Goal: Information Seeking & Learning: Learn about a topic

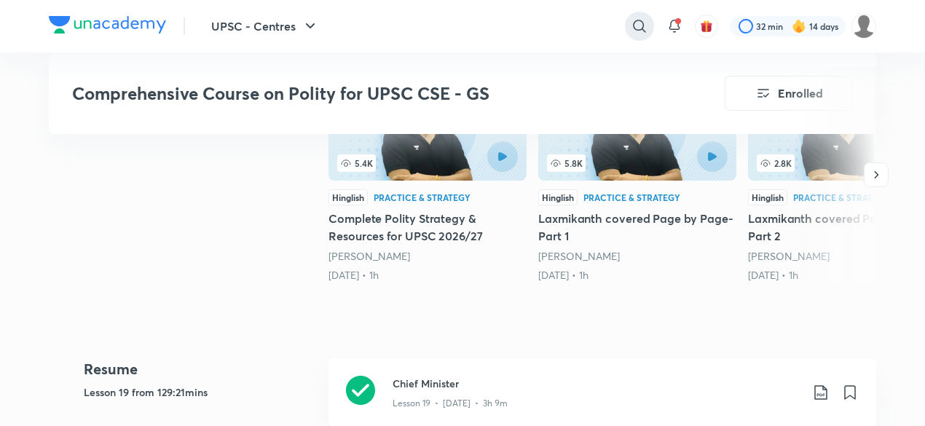
click at [637, 23] on icon at bounding box center [639, 25] width 17 height 17
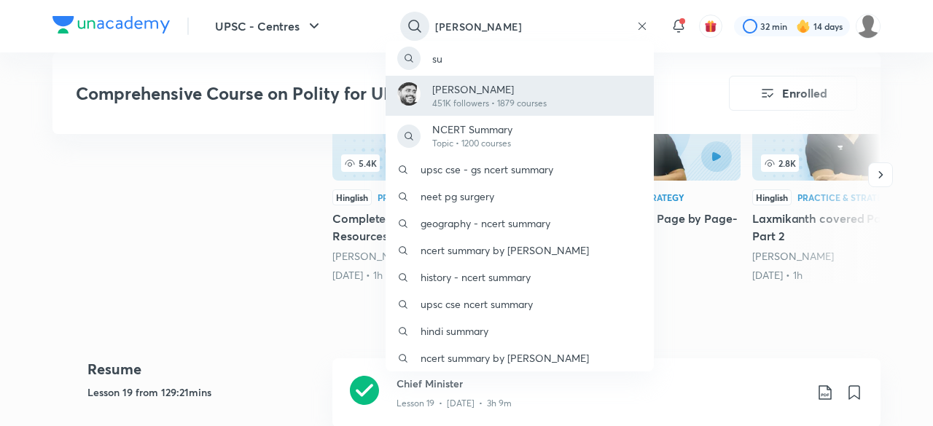
type input "[PERSON_NAME]"
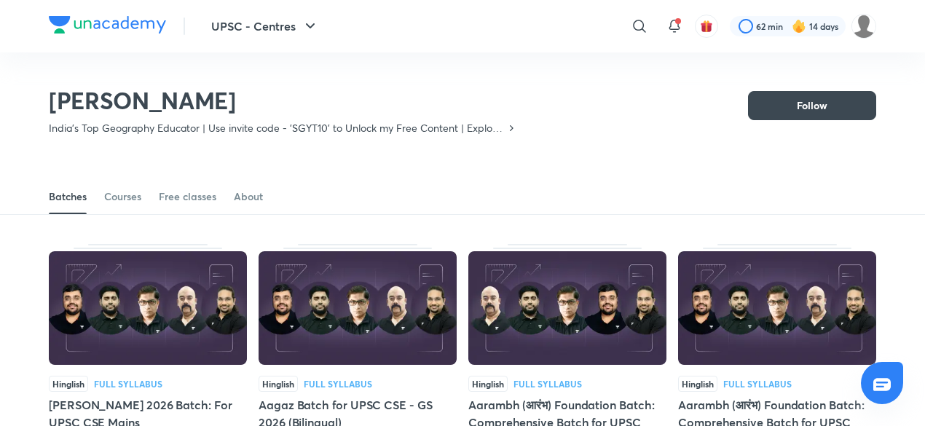
scroll to position [66, 0]
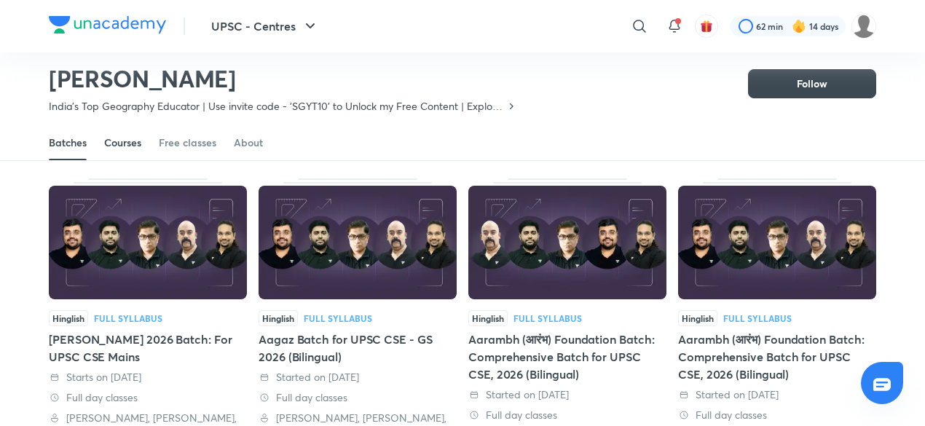
click at [133, 144] on div "Courses" at bounding box center [122, 143] width 37 height 15
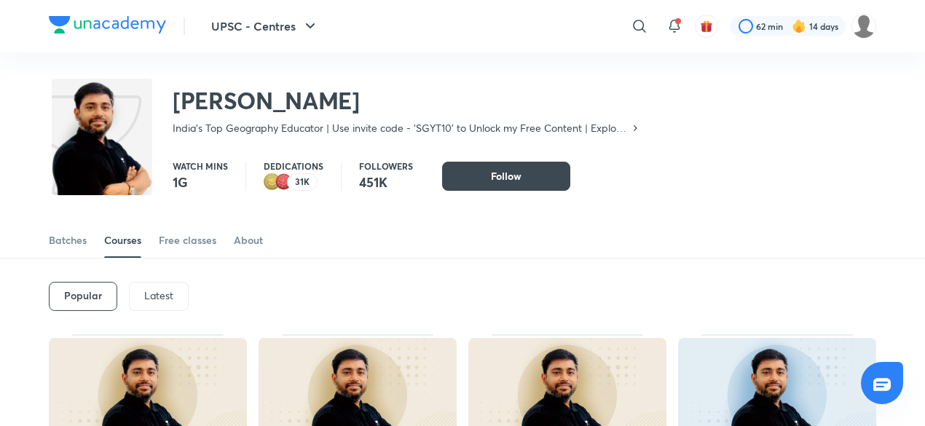
click at [144, 290] on p "Latest" at bounding box center [158, 296] width 29 height 12
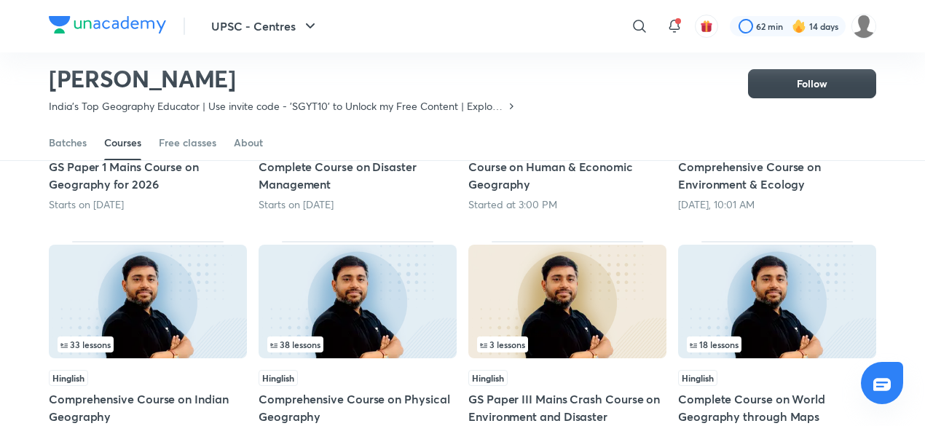
scroll to position [283, 0]
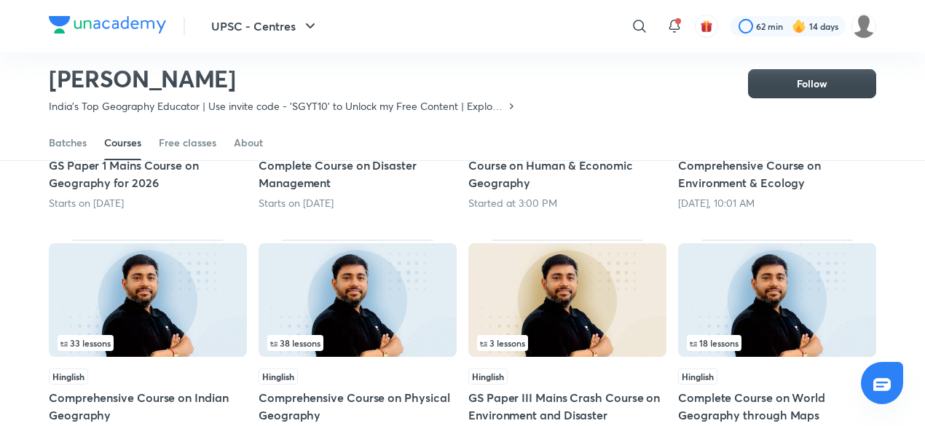
click at [157, 304] on img at bounding box center [148, 300] width 198 height 114
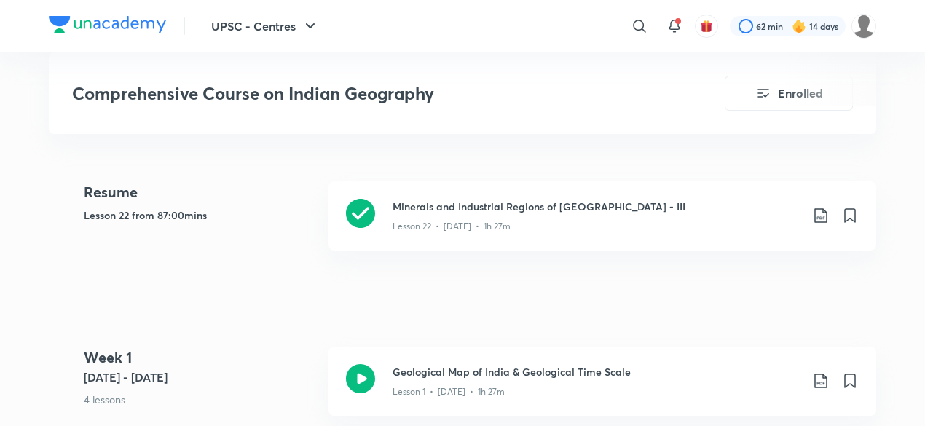
scroll to position [657, 0]
click at [538, 213] on div "Lesson 22 • [DATE] • 1h 27m" at bounding box center [597, 222] width 408 height 19
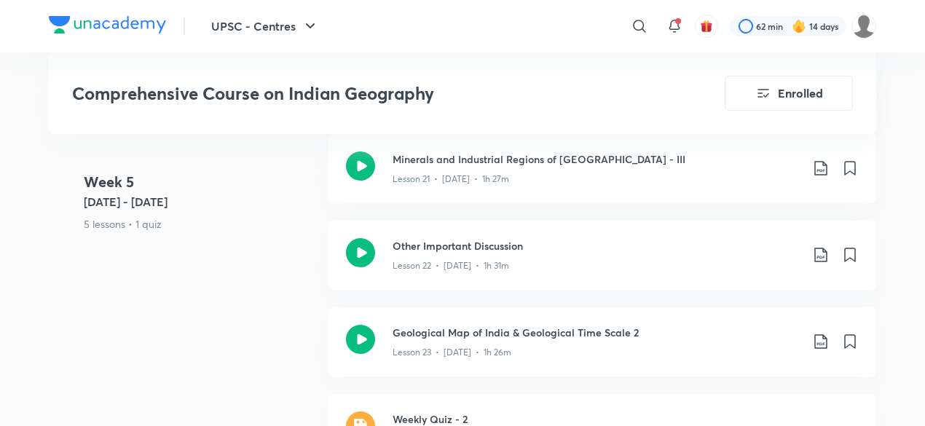
scroll to position [3097, 0]
click at [463, 259] on p "Lesson 22 • [DATE] • 1h 31m" at bounding box center [451, 265] width 117 height 13
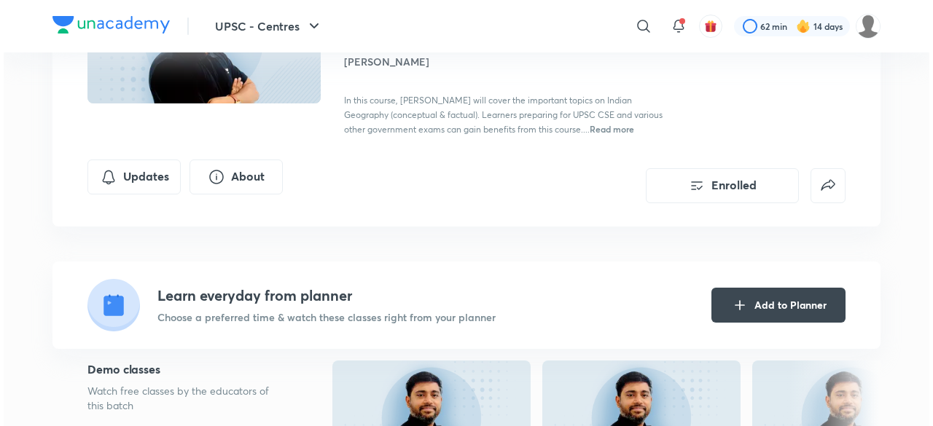
scroll to position [184, 0]
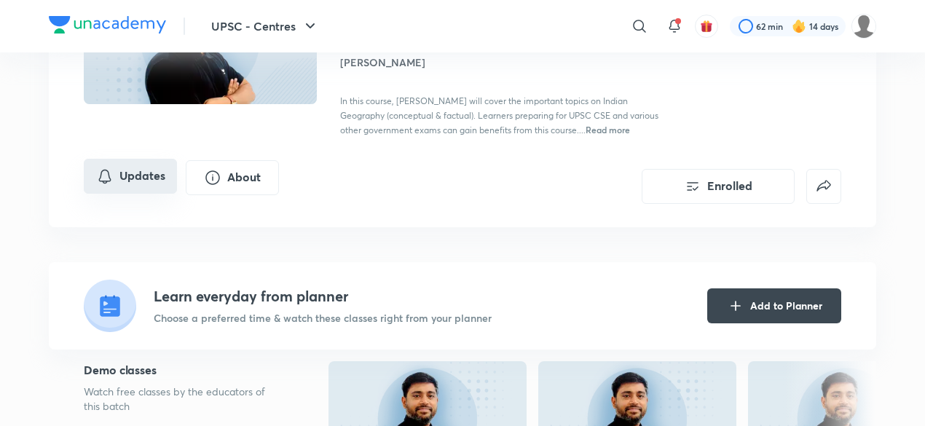
click at [129, 167] on button "Updates" at bounding box center [130, 176] width 93 height 35
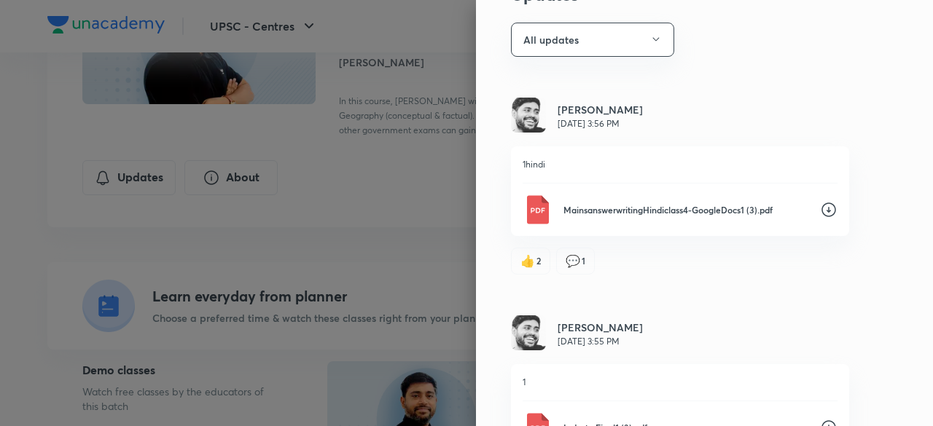
scroll to position [0, 0]
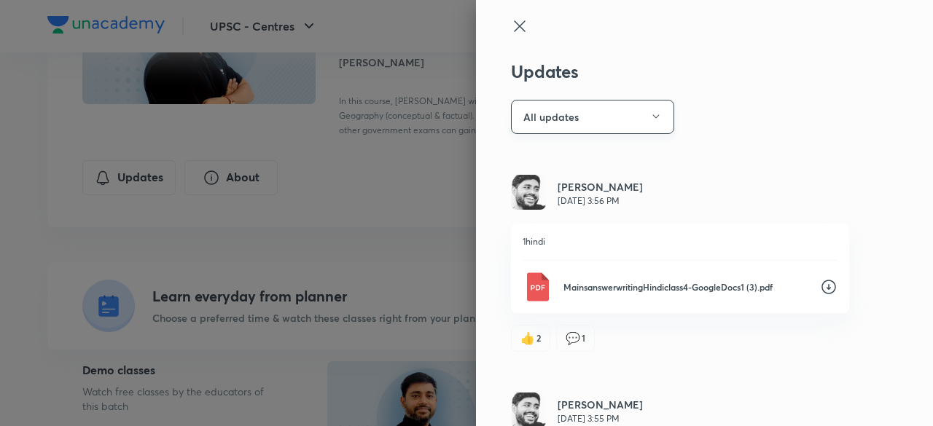
click at [650, 114] on icon "button" at bounding box center [656, 117] width 12 height 12
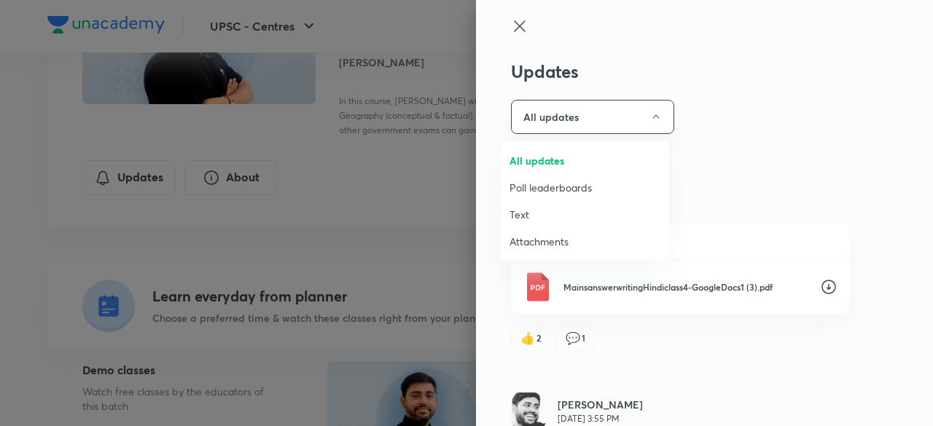
click at [590, 245] on span "Attachments" at bounding box center [584, 241] width 151 height 15
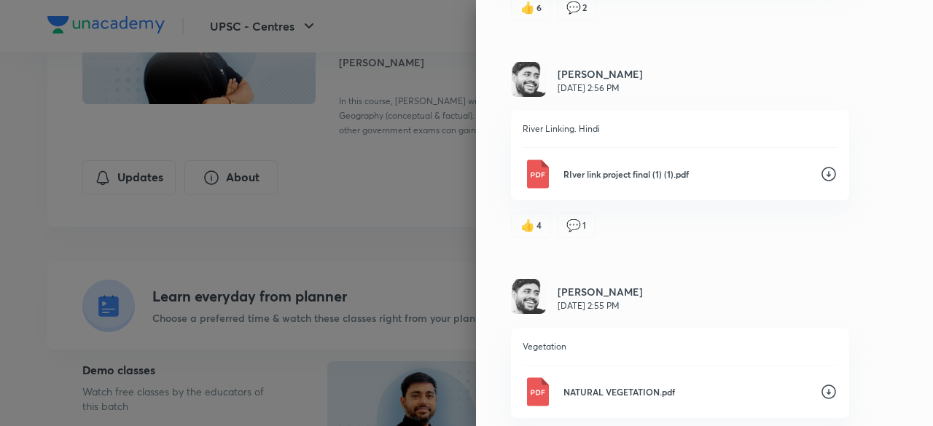
scroll to position [845, 0]
click at [669, 153] on div "River Linking. Hindi RIver link project final (1) (1).pdf" at bounding box center [680, 156] width 338 height 90
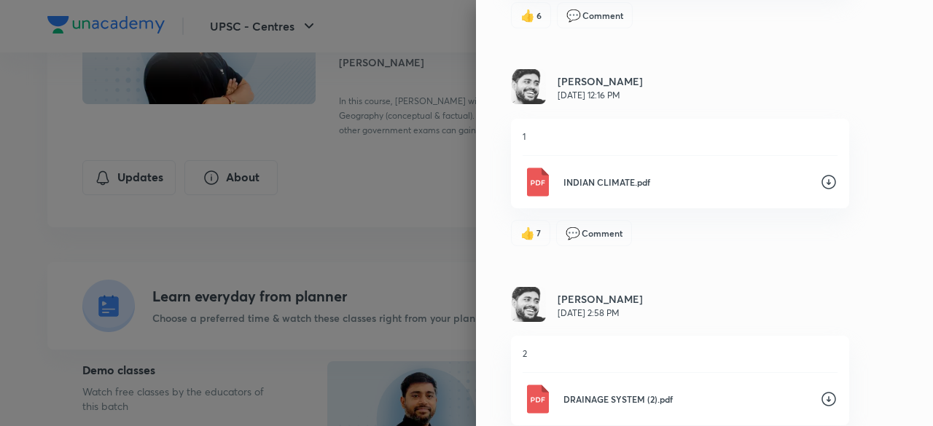
scroll to position [2147, 0]
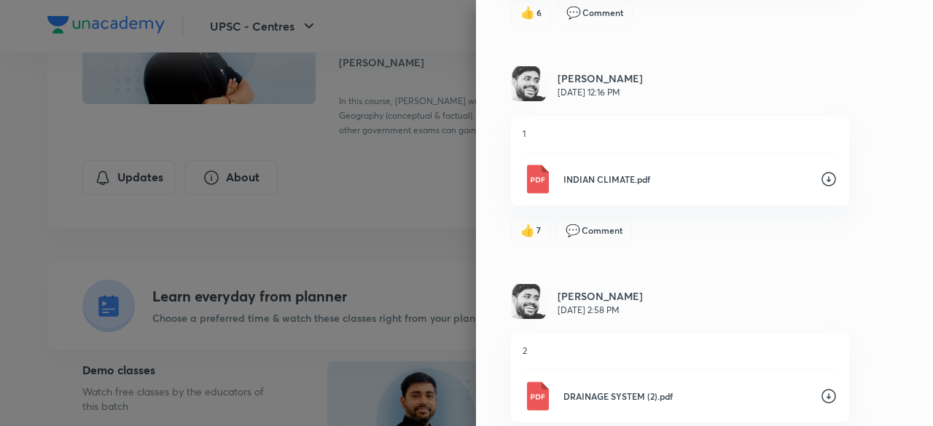
click at [821, 176] on icon at bounding box center [828, 179] width 15 height 15
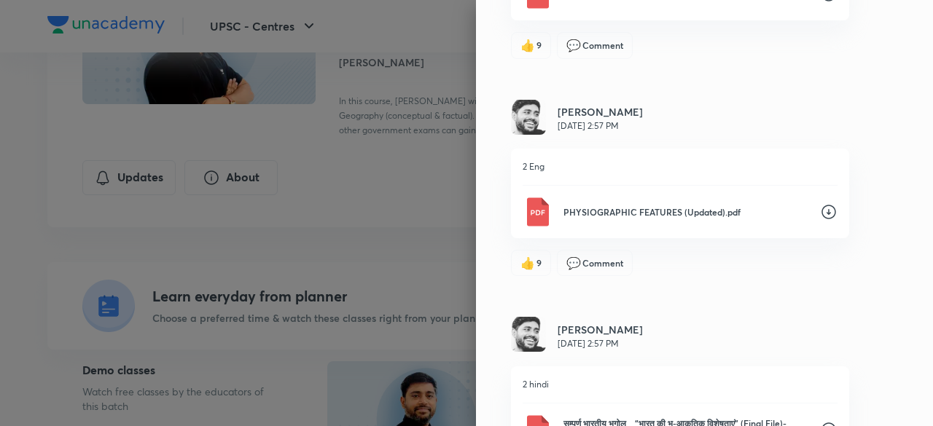
scroll to position [2845, 0]
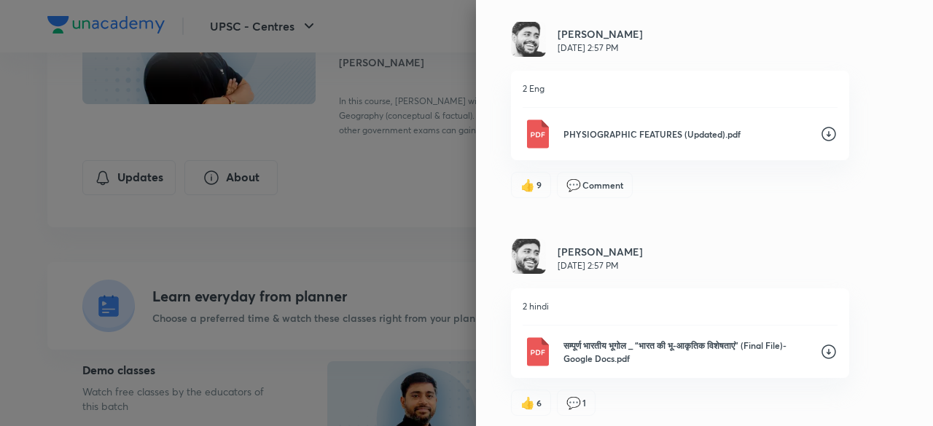
click at [820, 130] on icon at bounding box center [828, 133] width 17 height 17
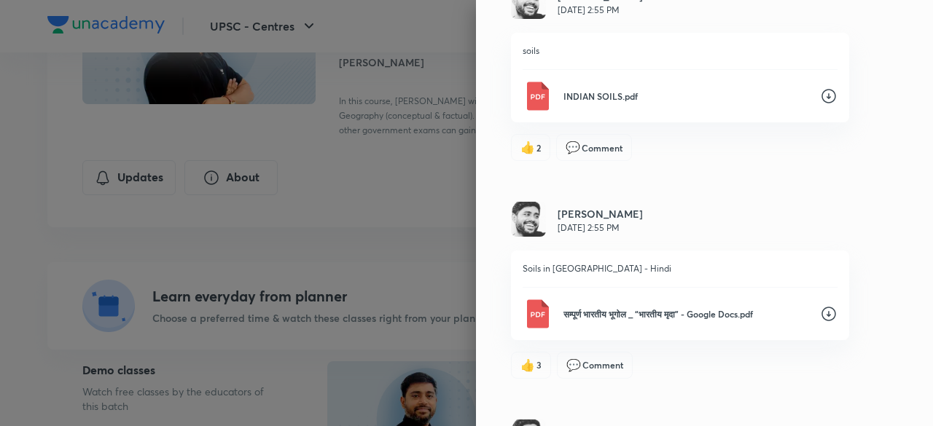
scroll to position [1331, 0]
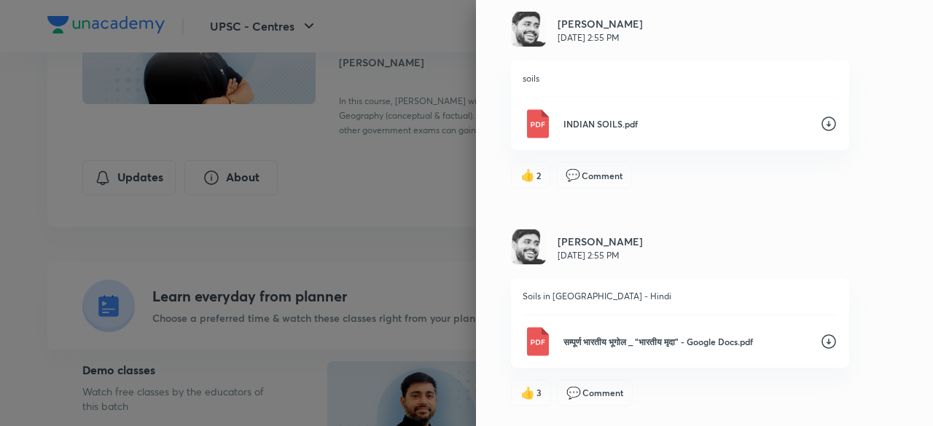
click at [820, 120] on icon at bounding box center [828, 123] width 17 height 17
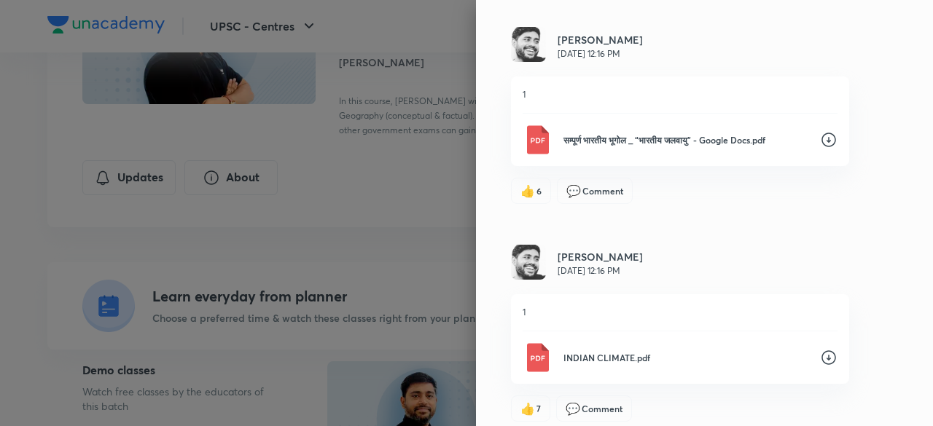
scroll to position [1967, 0]
click at [777, 250] on div "[PERSON_NAME] [DATE] 12:16 PM" at bounding box center [680, 264] width 338 height 37
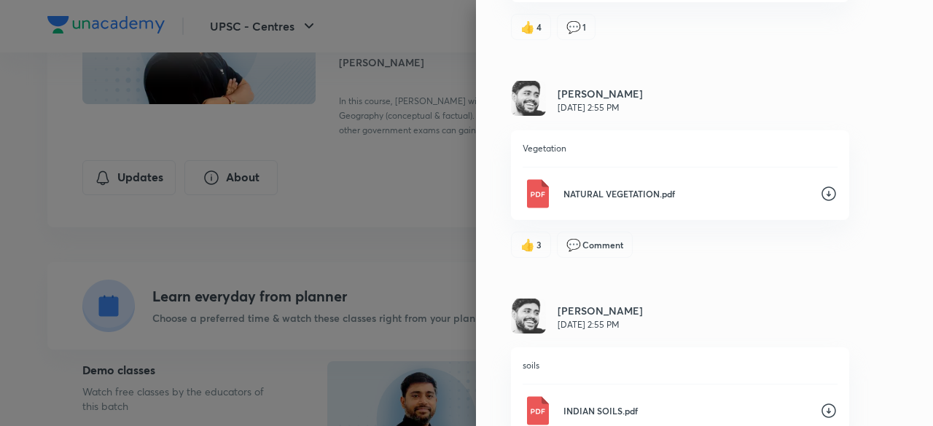
scroll to position [1036, 0]
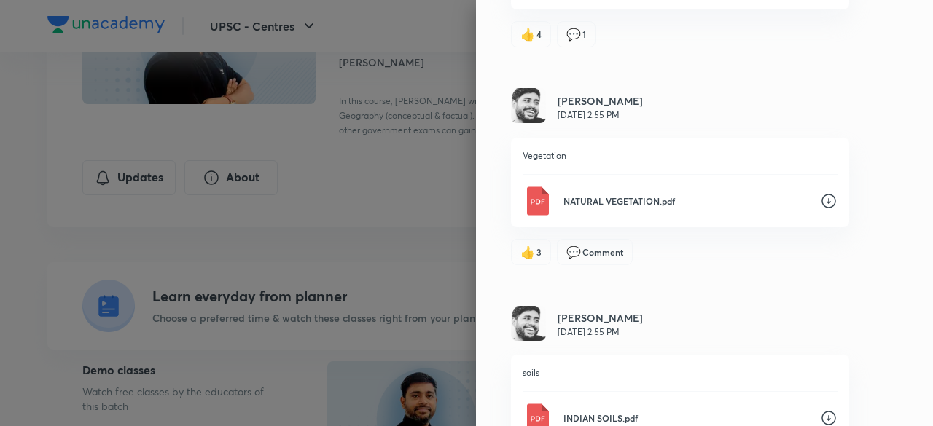
click at [820, 197] on icon at bounding box center [828, 200] width 17 height 17
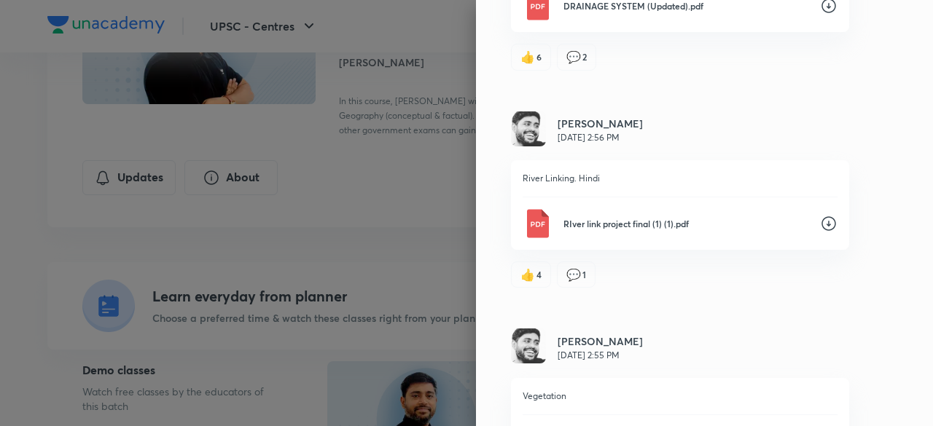
scroll to position [795, 0]
click at [733, 219] on p "RIver link project final (1) (1).pdf" at bounding box center [685, 224] width 245 height 13
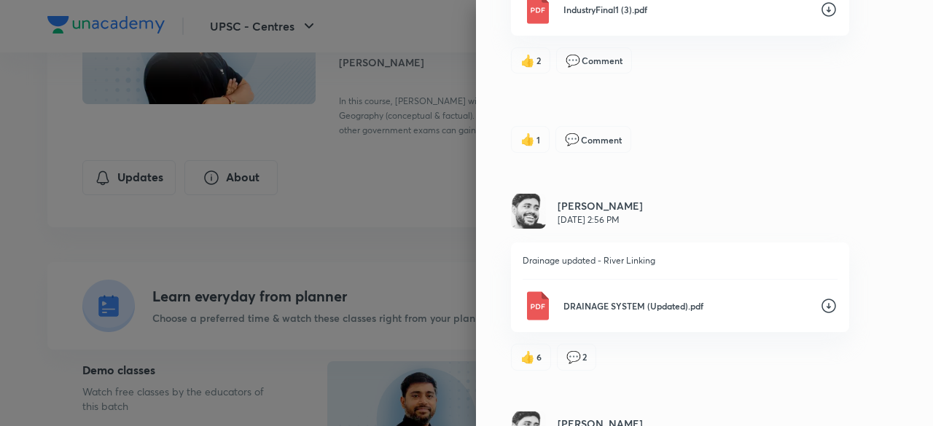
scroll to position [497, 0]
click at [777, 311] on div "DRAINAGE SYSTEM (Updated).pdf" at bounding box center [679, 304] width 315 height 29
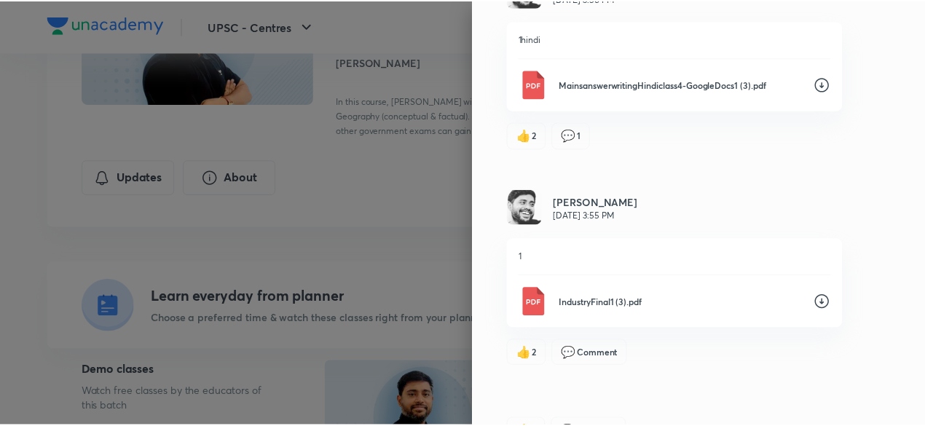
scroll to position [216, 0]
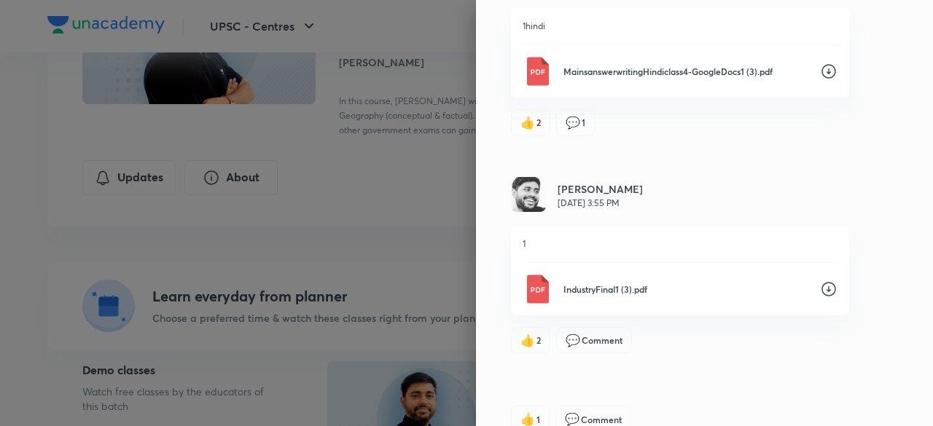
click at [655, 278] on div "IndustryFinal1 (3).pdf" at bounding box center [679, 289] width 315 height 29
click at [434, 254] on div at bounding box center [466, 213] width 933 height 426
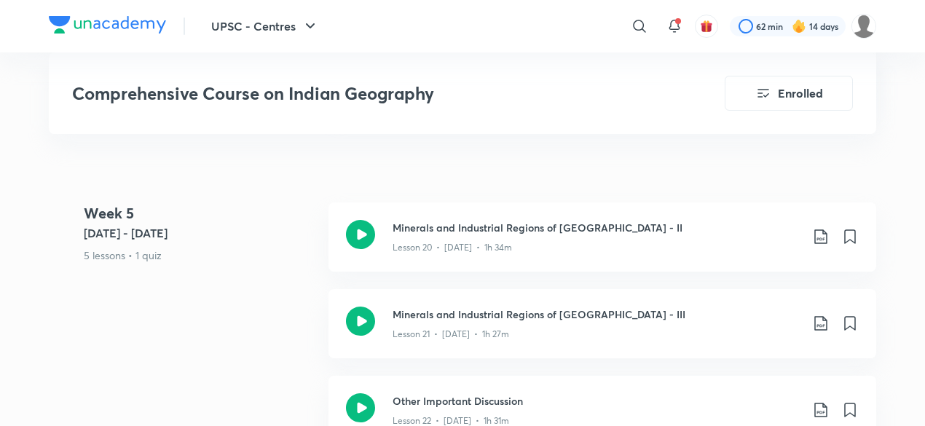
scroll to position [2942, 0]
click at [475, 327] on p "Lesson 21 • [DATE] • 1h 27m" at bounding box center [451, 333] width 117 height 13
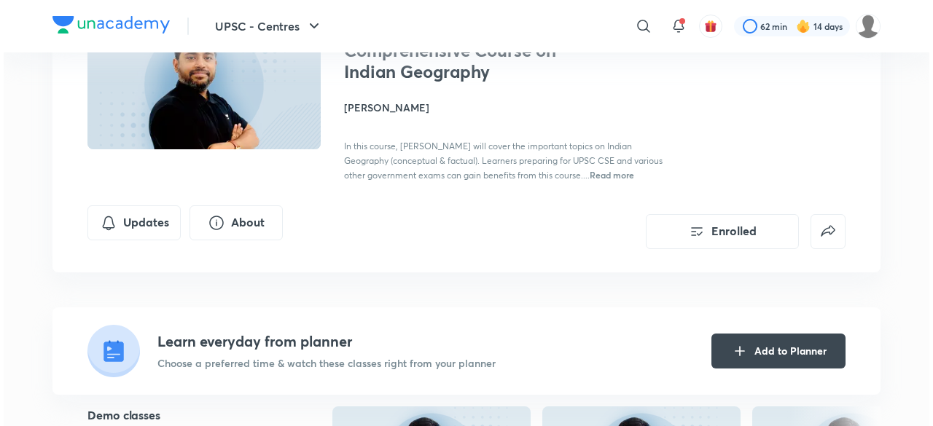
scroll to position [130, 0]
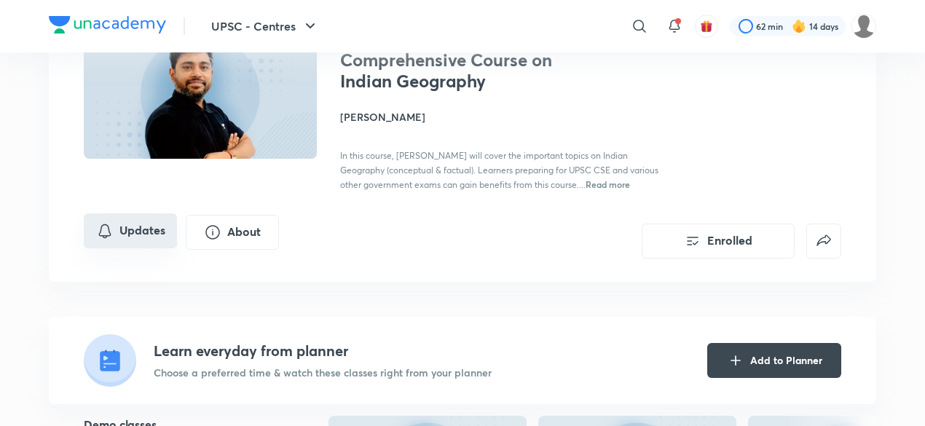
click at [137, 234] on button "Updates" at bounding box center [130, 230] width 93 height 35
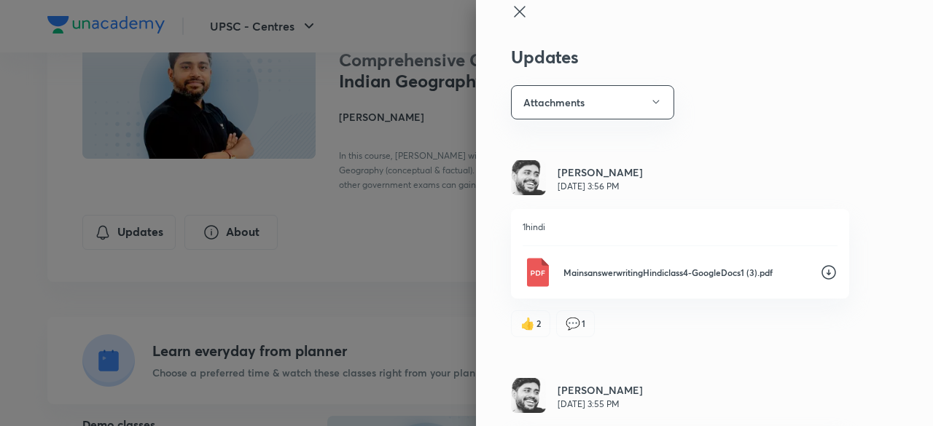
scroll to position [15, 0]
click at [651, 98] on button "Attachments" at bounding box center [592, 102] width 163 height 34
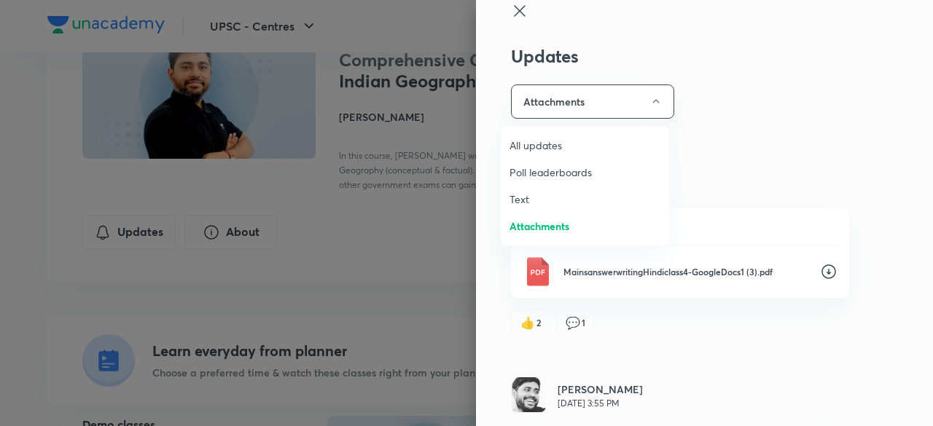
click at [622, 146] on span "All updates" at bounding box center [584, 145] width 151 height 15
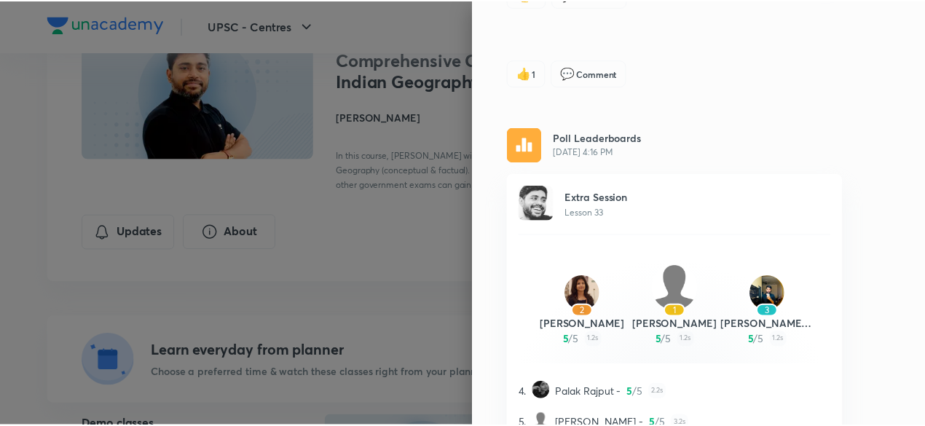
scroll to position [562, 0]
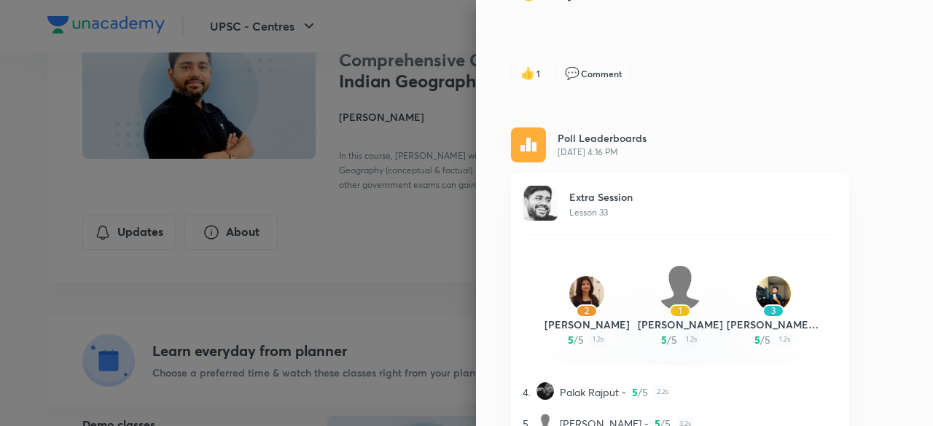
click at [322, 221] on div at bounding box center [466, 213] width 933 height 426
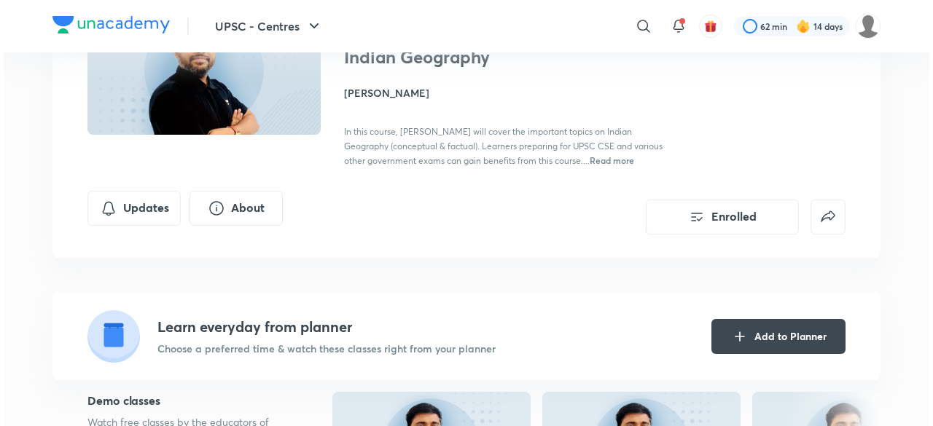
scroll to position [152, 0]
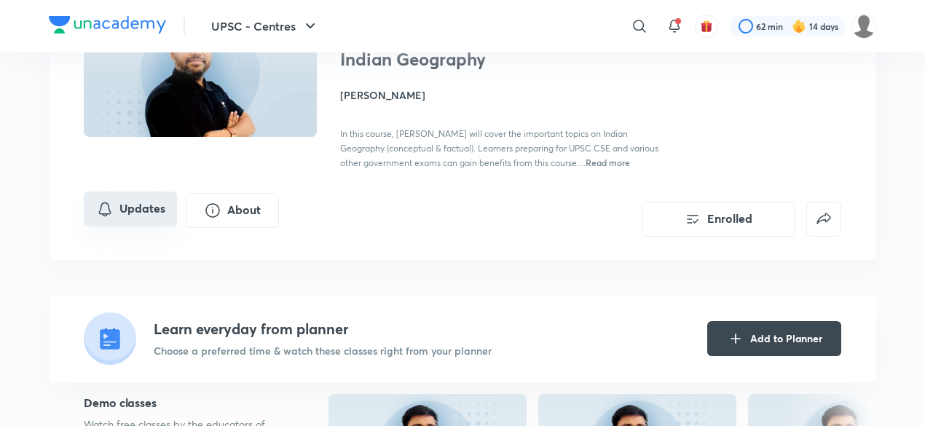
click at [140, 205] on button "Updates" at bounding box center [130, 209] width 93 height 35
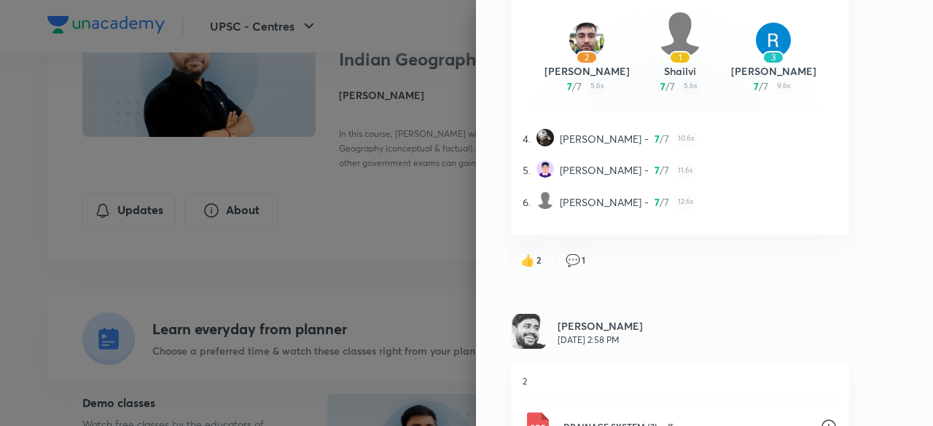
scroll to position [5374, 0]
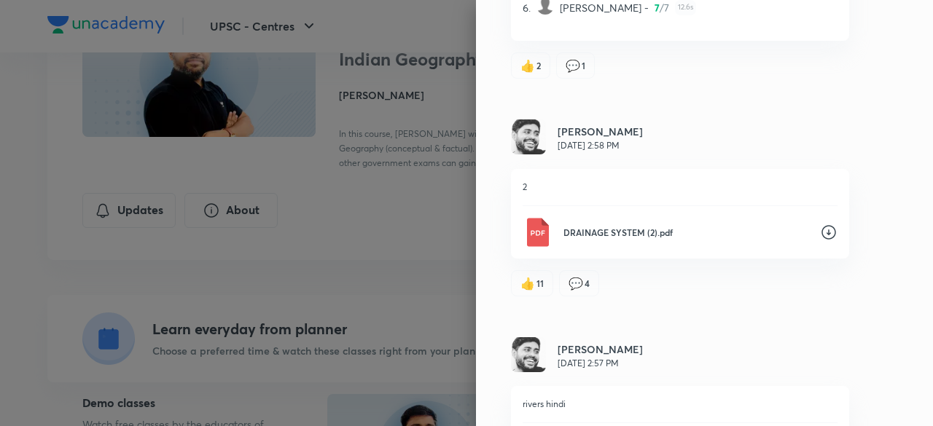
click at [573, 267] on div "👍 11 💬 4" at bounding box center [680, 278] width 338 height 38
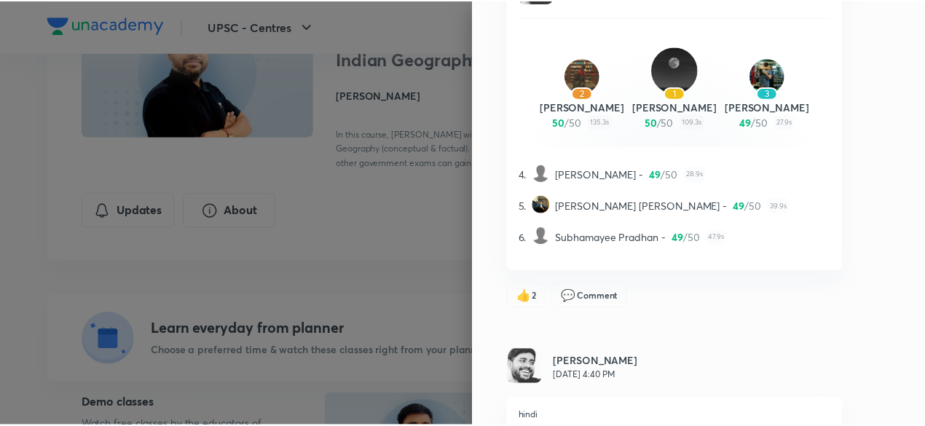
scroll to position [11201, 0]
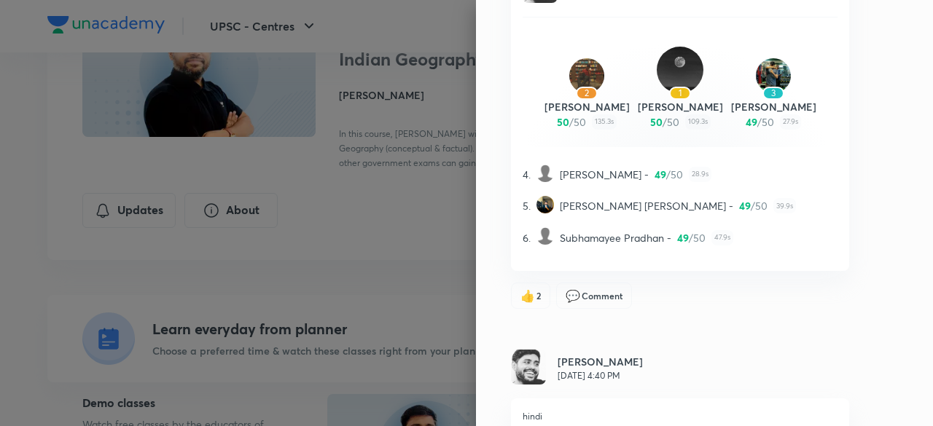
click at [402, 196] on div at bounding box center [466, 213] width 933 height 426
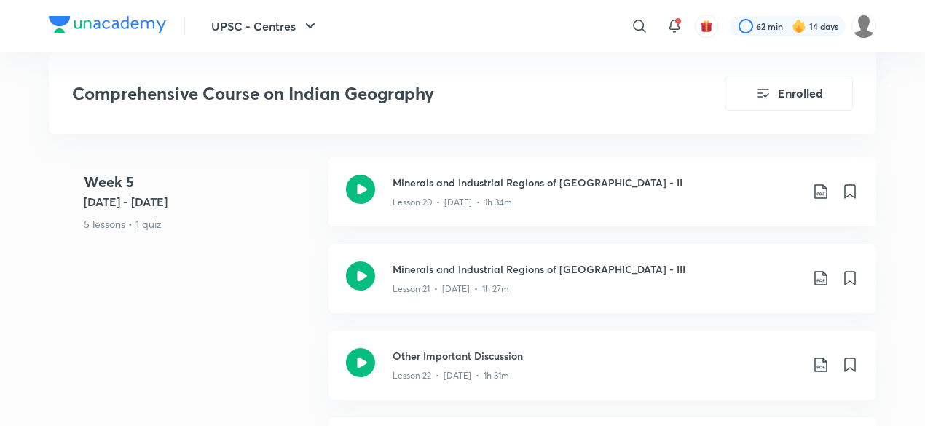
scroll to position [2971, 0]
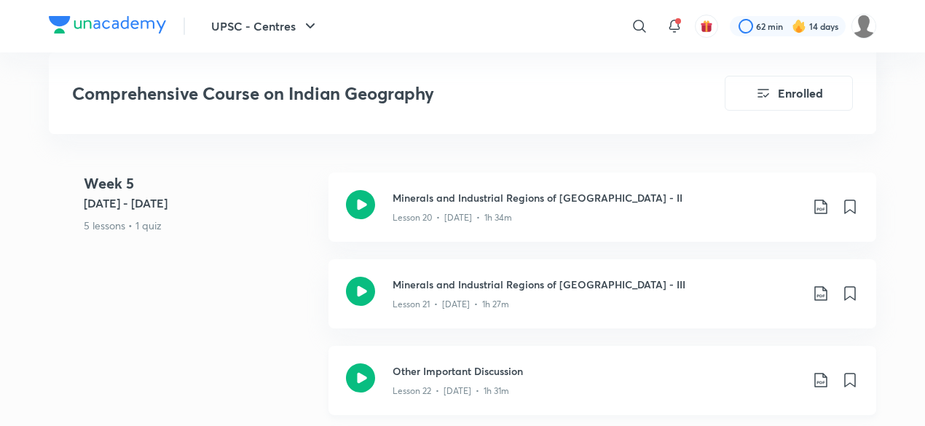
click at [507, 379] on div "Lesson 22 • [DATE] • 1h 31m" at bounding box center [597, 388] width 408 height 19
